Goal: Obtain resource: Download file/media

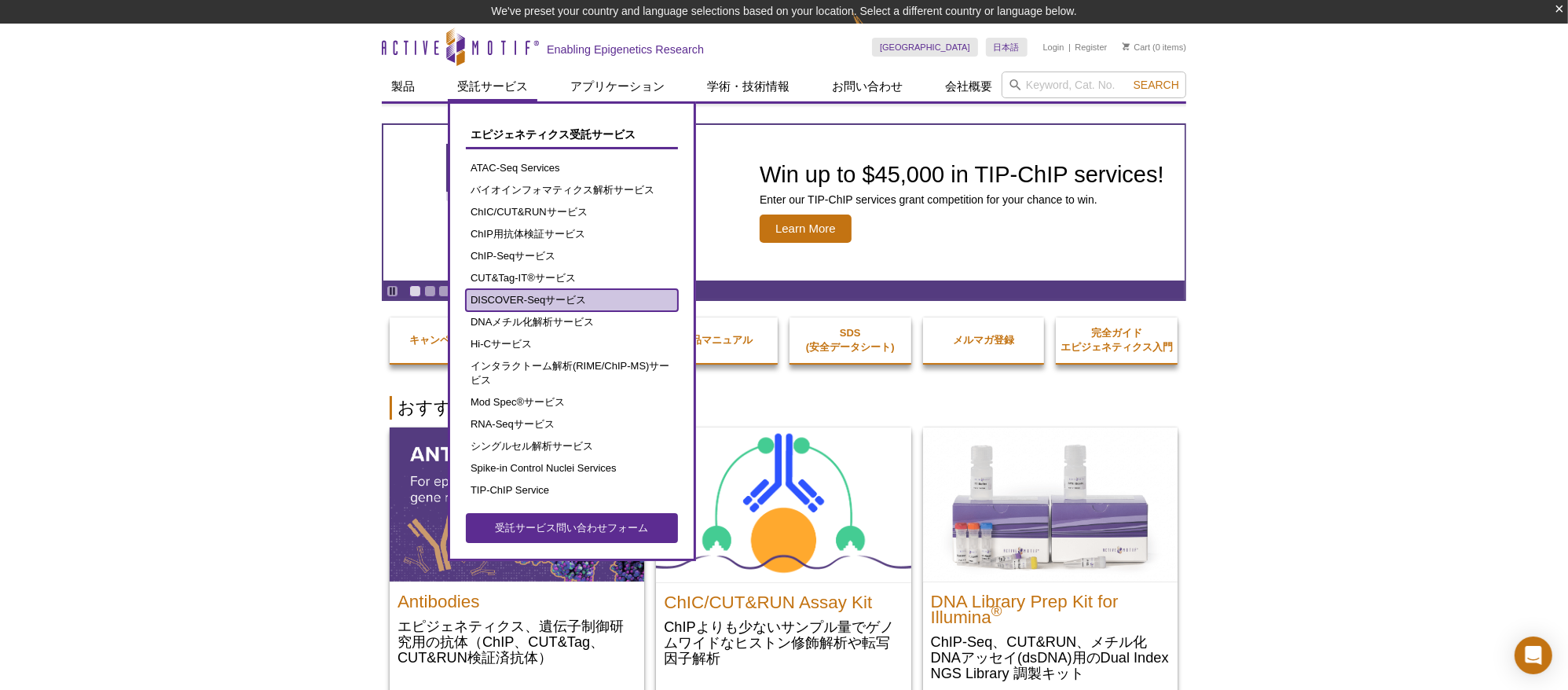
click at [575, 305] on link "DISCOVER-Seqサービス" at bounding box center [572, 300] width 212 height 22
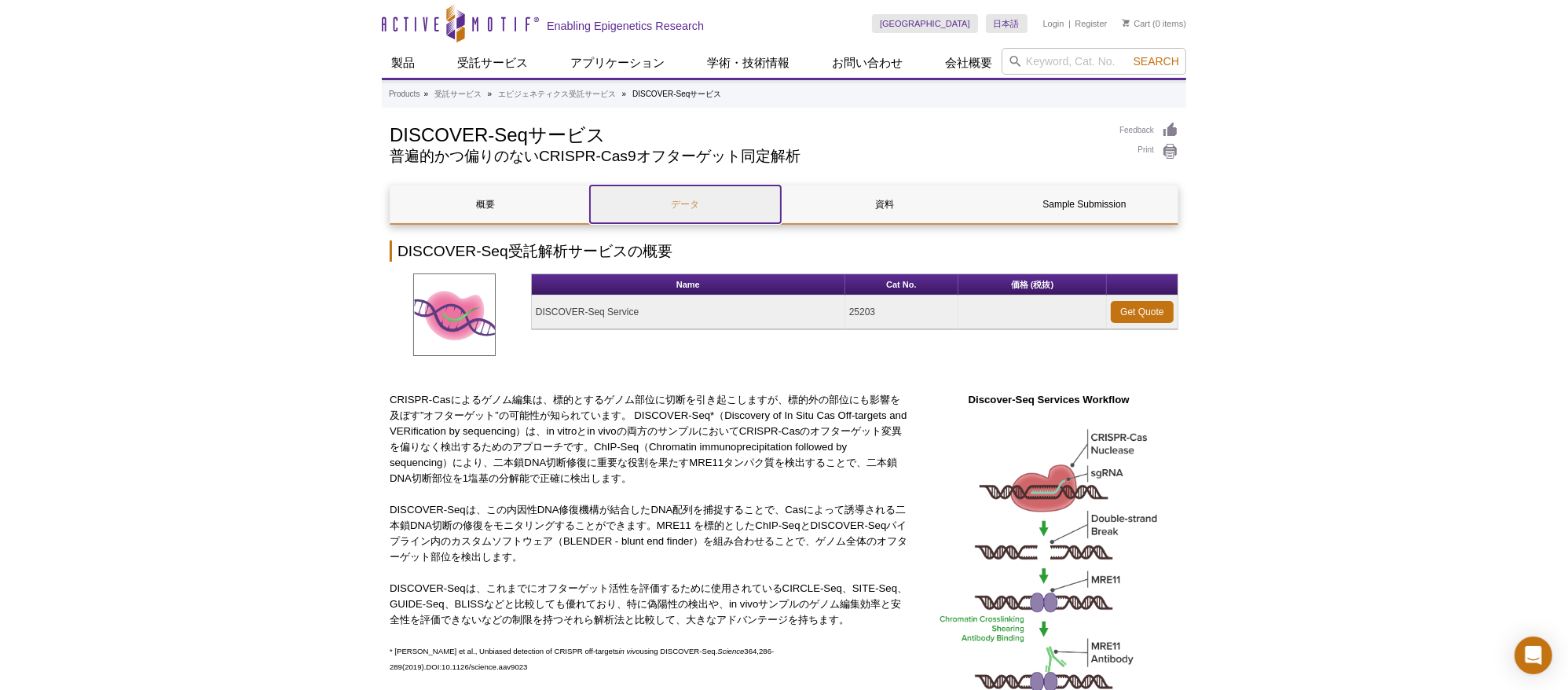
click at [678, 194] on link "データ" at bounding box center [685, 204] width 191 height 38
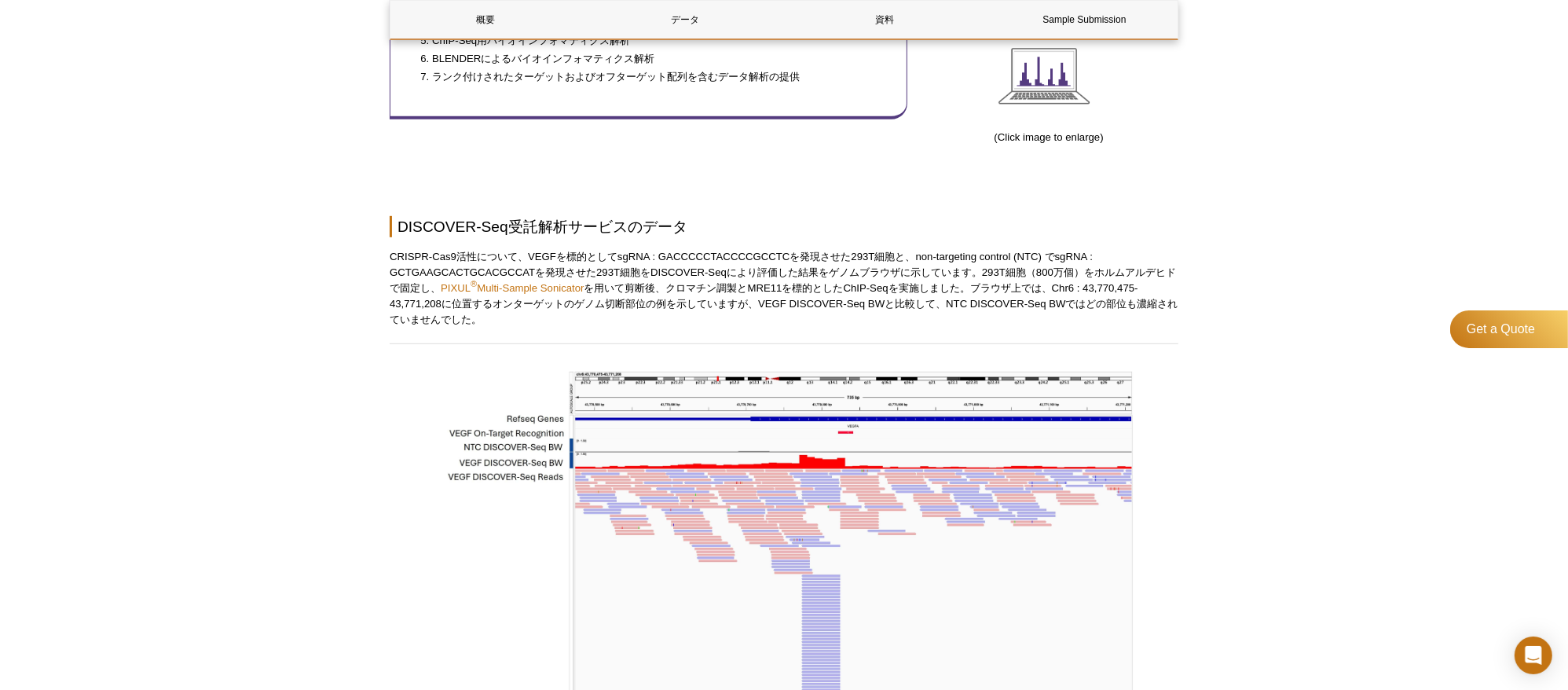
scroll to position [710, 0]
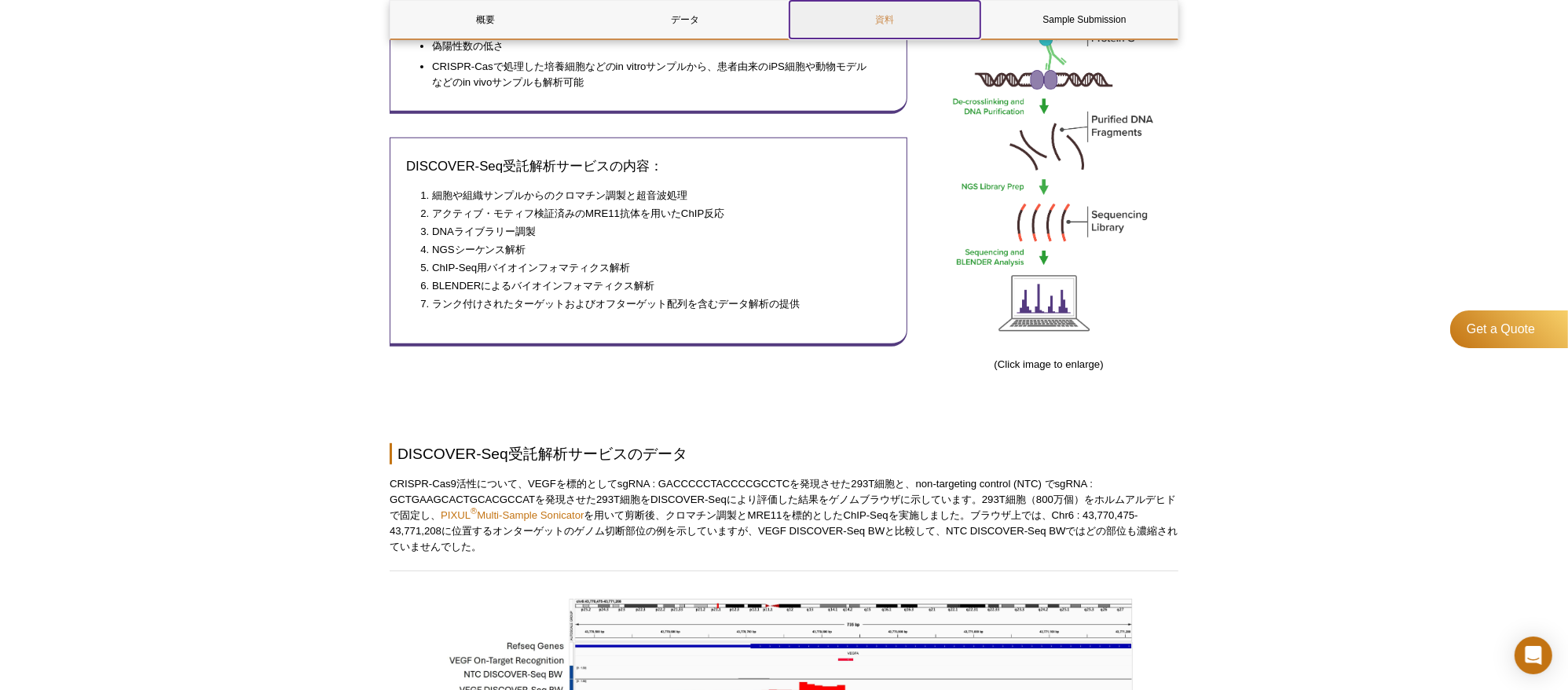
click at [881, 29] on link "資料" at bounding box center [885, 19] width 191 height 38
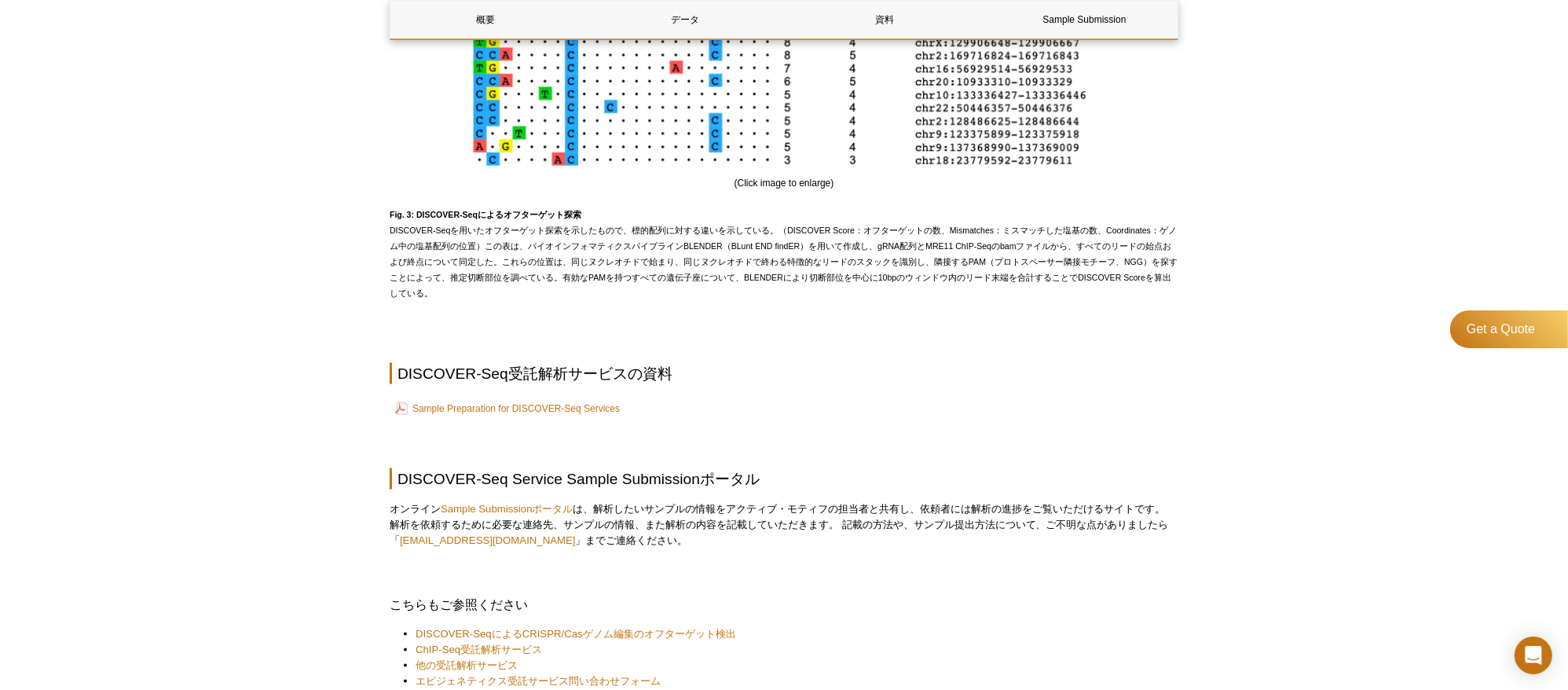
scroll to position [2406, 0]
click at [568, 400] on link "Sample Preparation for DISCOVER-Seq Services" at bounding box center [507, 409] width 225 height 19
